Goal: Book appointment/travel/reservation

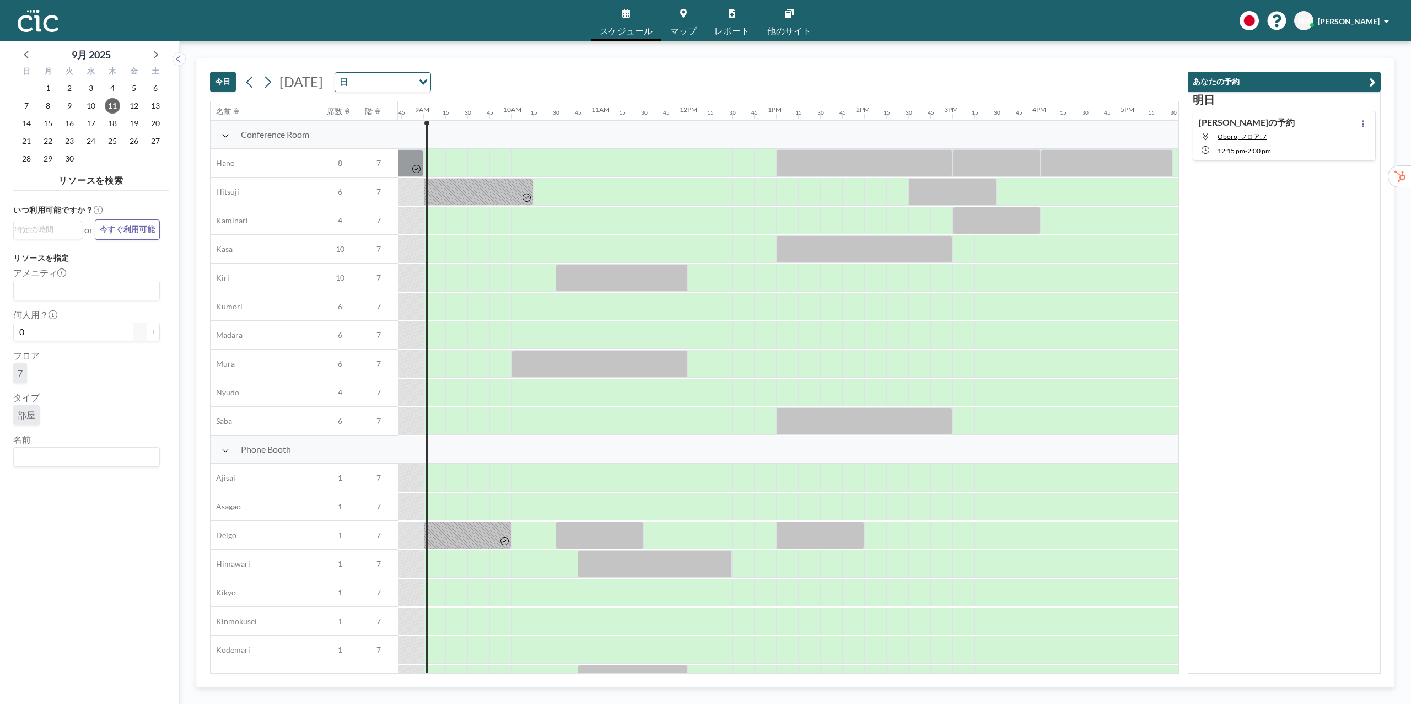
scroll to position [0, 772]
click at [1214, 350] on div "[DATE] [PERSON_NAME]の予約 Oboro, フロア: 7 12:15 PM - 2:00 PM" at bounding box center [1284, 382] width 193 height 581
click at [477, 596] on div at bounding box center [475, 593] width 22 height 28
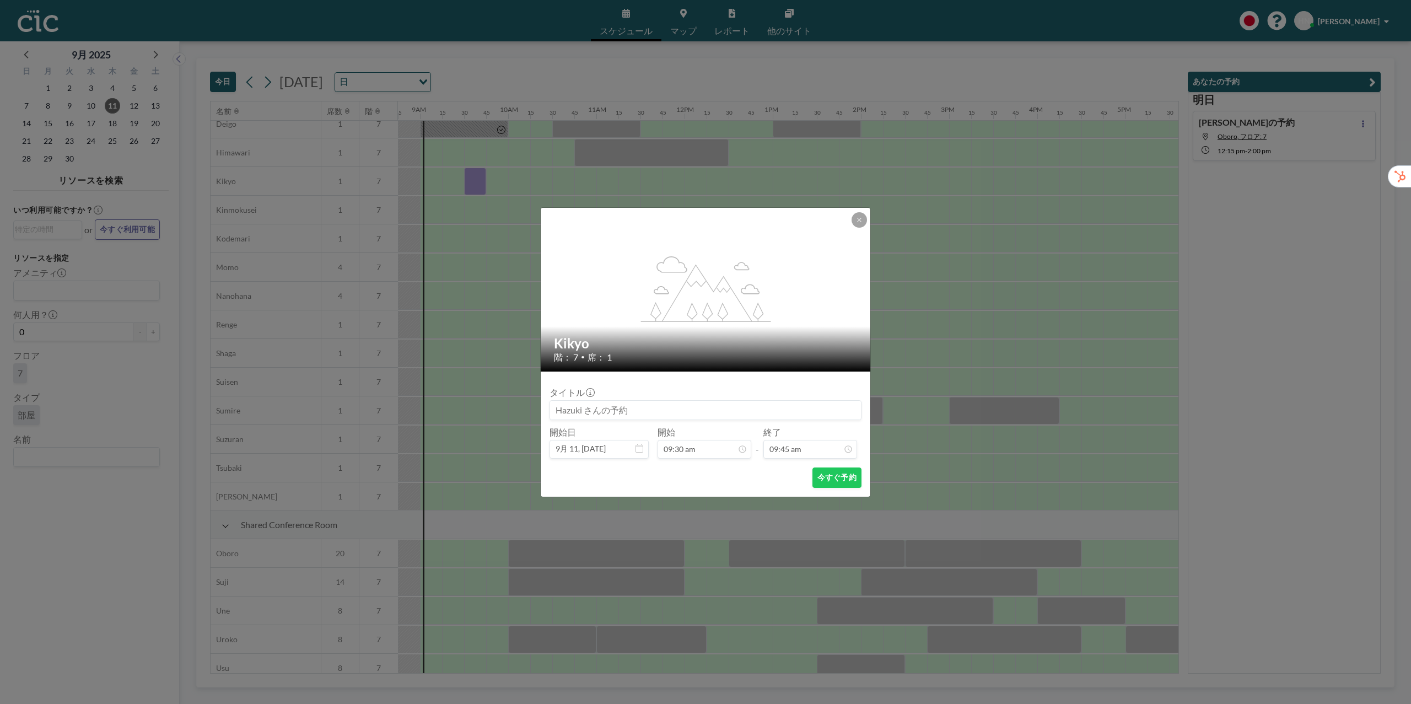
scroll to position [479, 772]
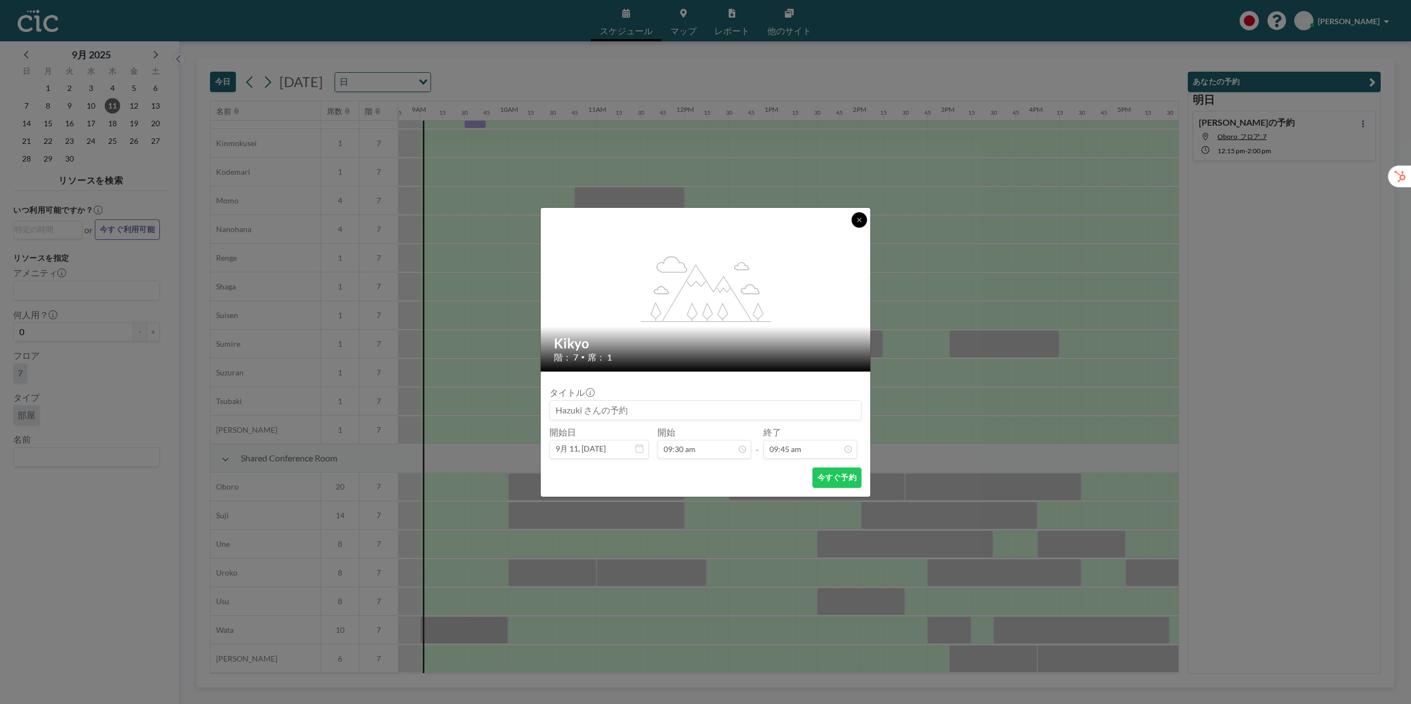
click at [859, 226] on button at bounding box center [858, 219] width 15 height 15
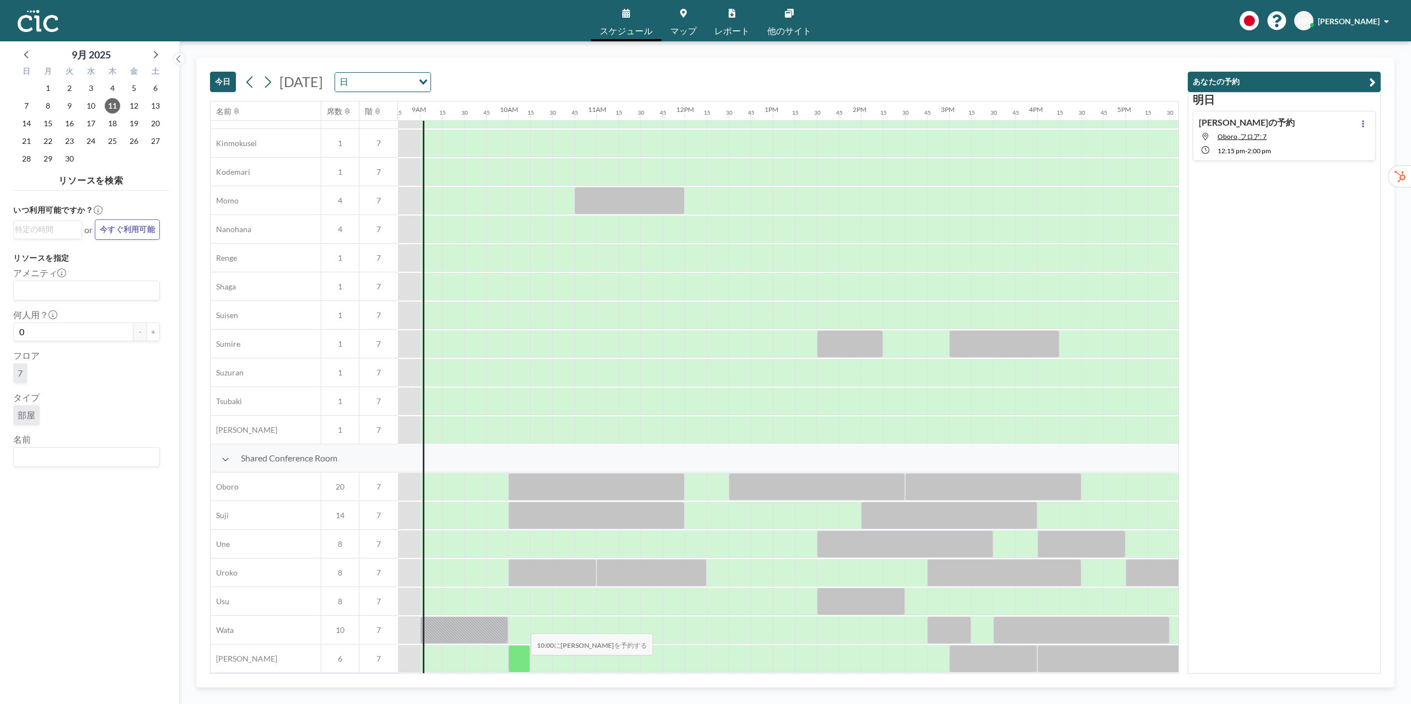
click at [522, 664] on div at bounding box center [519, 659] width 22 height 28
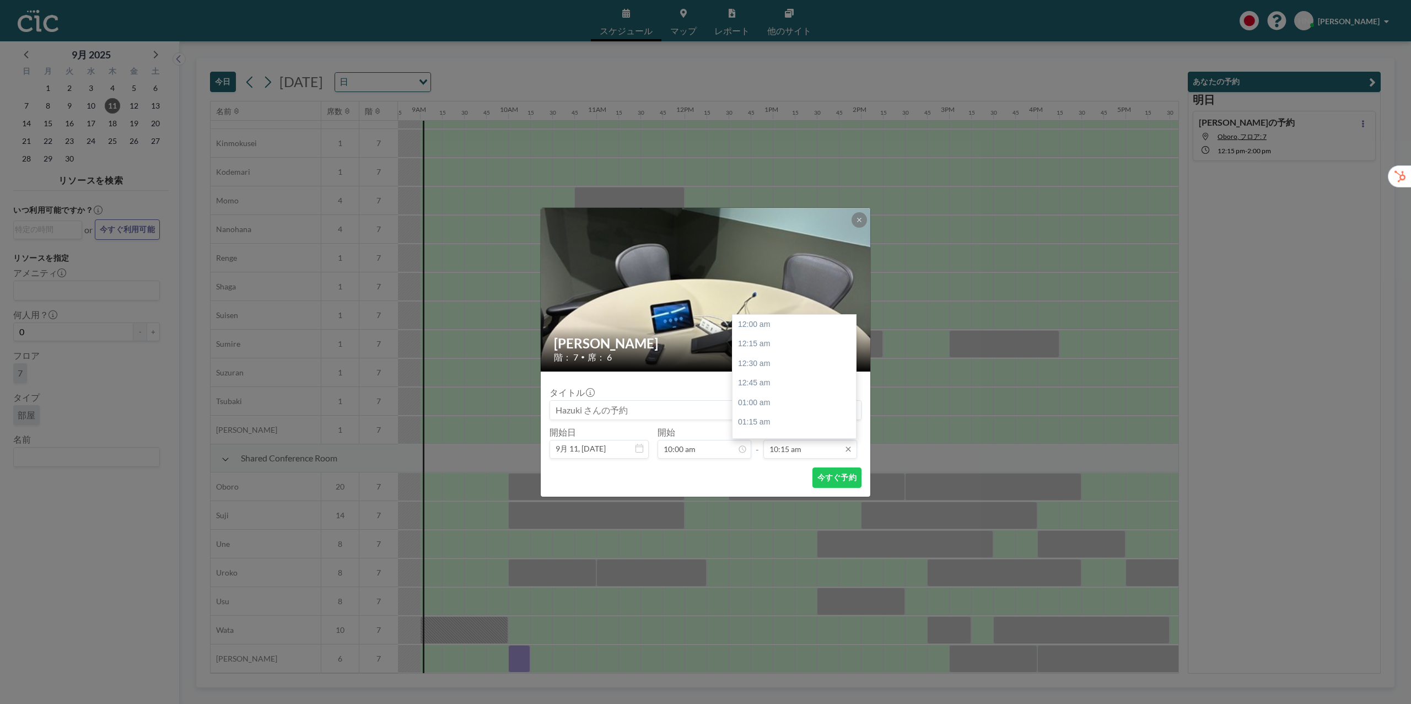
scroll to position [804, 0]
click at [831, 450] on input "10:15 am" at bounding box center [810, 449] width 94 height 19
click at [807, 380] on div "11:00 am" at bounding box center [793, 384] width 123 height 20
type input "11:00 am"
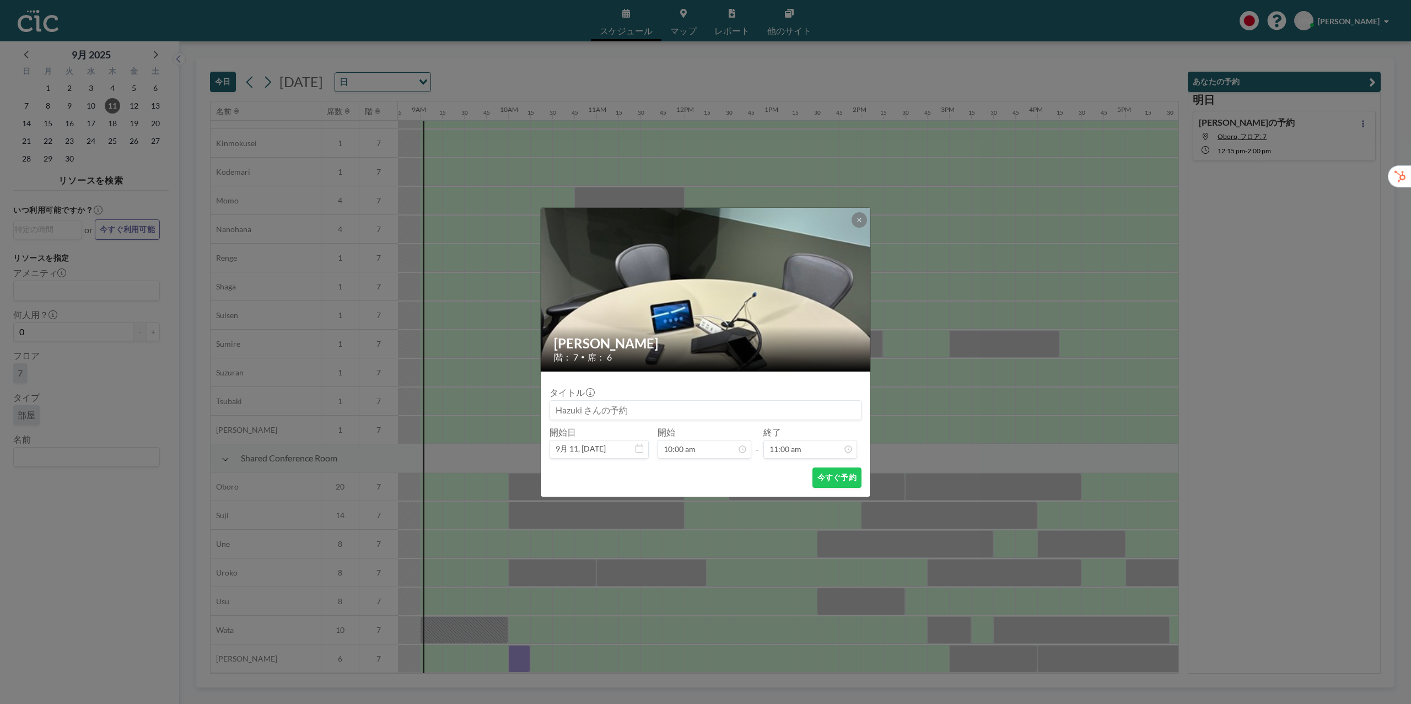
click at [762, 481] on div "今すぐ予約" at bounding box center [705, 477] width 312 height 20
click at [831, 479] on button "今すぐ予約" at bounding box center [836, 477] width 49 height 20
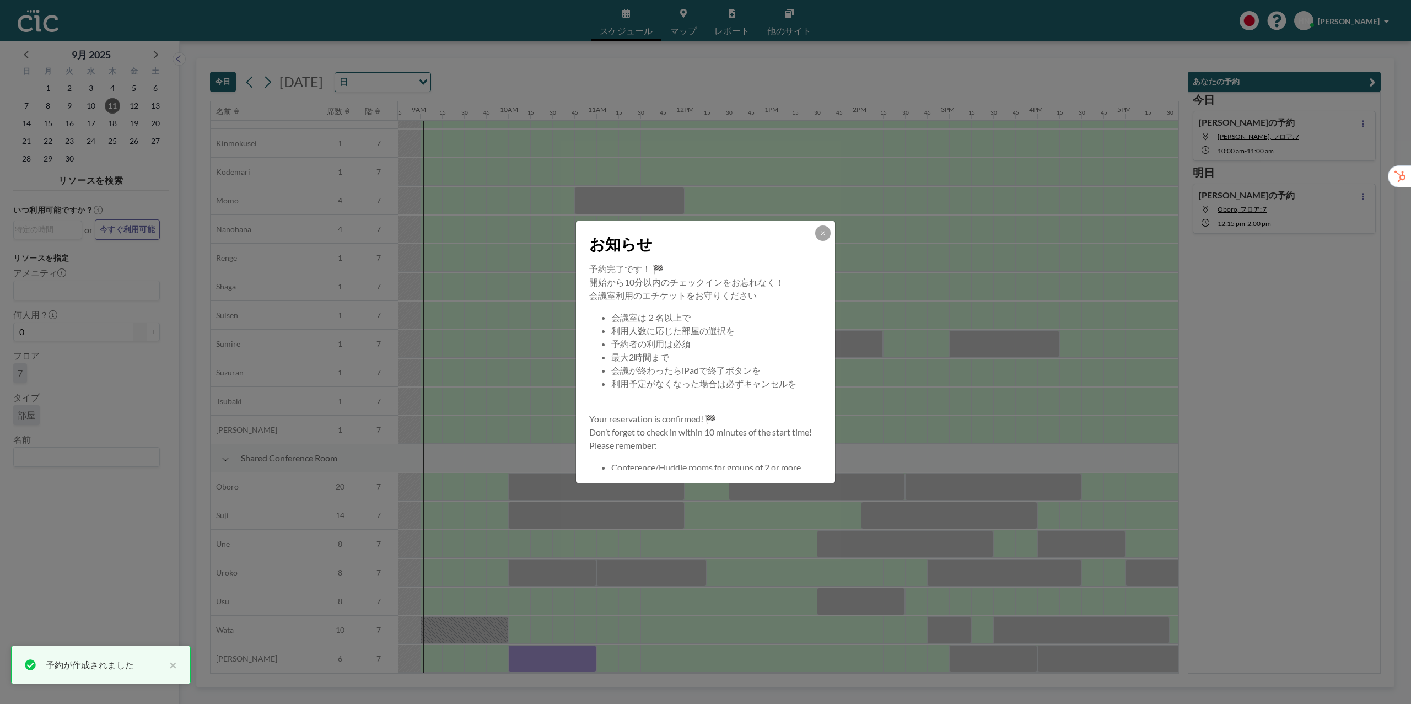
click at [819, 241] on div "お知らせ" at bounding box center [705, 241] width 259 height 41
click at [827, 232] on button at bounding box center [822, 232] width 15 height 15
